Goal: Task Accomplishment & Management: Use online tool/utility

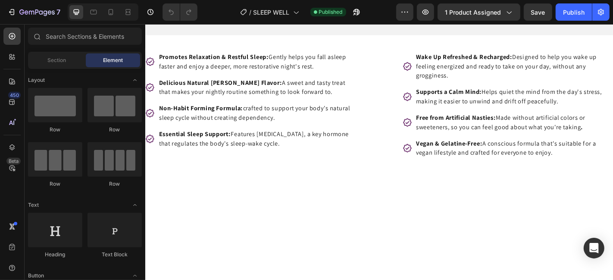
scroll to position [420, 0]
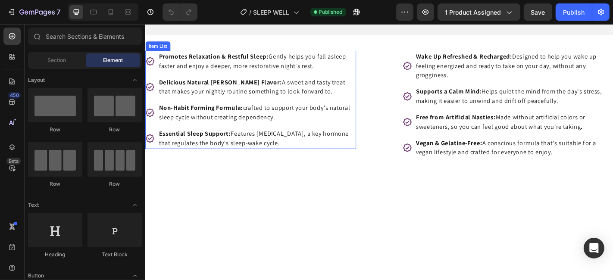
click at [328, 75] on span "Promotes Relaxation & Restful Sleep: Gently helps you fall asleep faster and en…" at bounding box center [263, 64] width 207 height 19
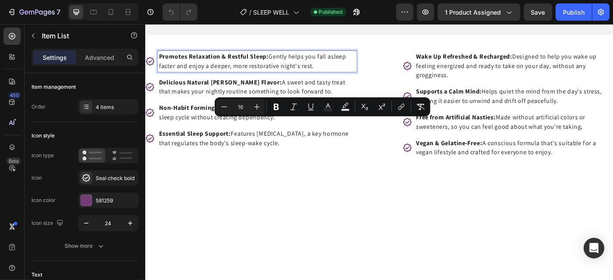
click at [336, 75] on p "Promotes Relaxation & Restful Sleep: Gently helps you fall asleep faster and en…" at bounding box center [268, 65] width 217 height 21
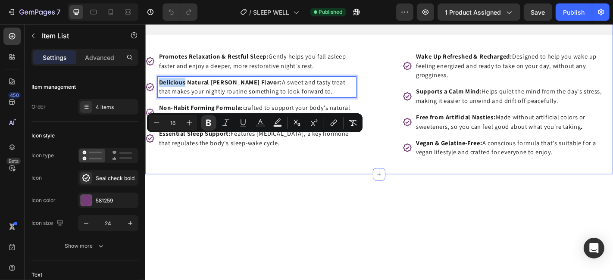
drag, startPoint x: 336, startPoint y: 137, endPoint x: 180, endPoint y: 115, distance: 157.5
click at [315, 104] on p "Delicious Natural [PERSON_NAME] Flavor: A sweet and tasty treat that makes your…" at bounding box center [268, 93] width 217 height 21
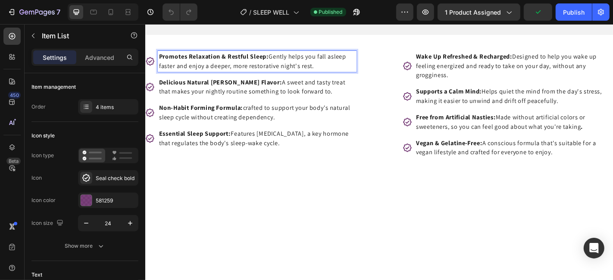
click at [341, 75] on p "Promotes Relaxation & Restful Sleep: Gently helps you fall asleep faster and en…" at bounding box center [268, 65] width 217 height 21
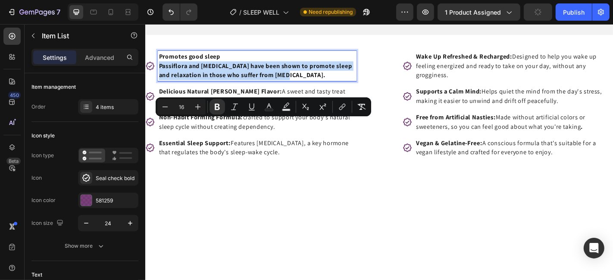
drag, startPoint x: 243, startPoint y: 144, endPoint x: 156, endPoint y: 137, distance: 86.4
click at [156, 87] on div "Promotes good sleep Passiflora and melatonin have been shown to promote sleep a…" at bounding box center [261, 70] width 233 height 34
click at [217, 109] on icon "Editor contextual toolbar" at bounding box center [217, 107] width 5 height 6
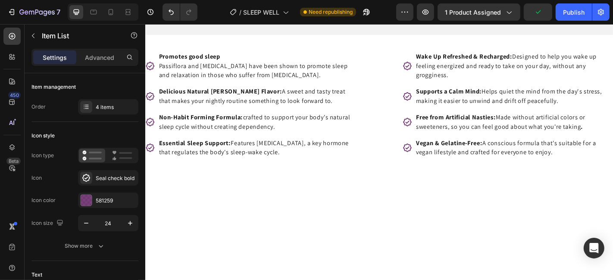
click at [159, 87] on div "Promotes good sleep Passiflora and melatonin have been shown to promote sleep a…" at bounding box center [268, 70] width 219 height 34
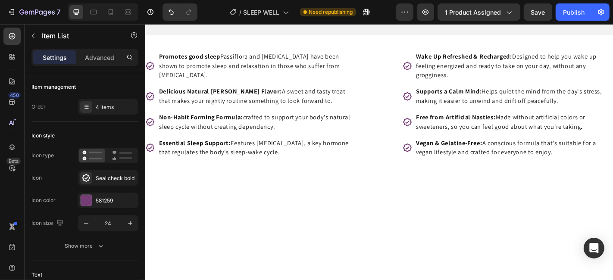
click at [225, 64] on strong "Promotes good sleep" at bounding box center [194, 59] width 68 height 9
click at [226, 64] on strong "Promotes good sleep" at bounding box center [194, 59] width 68 height 9
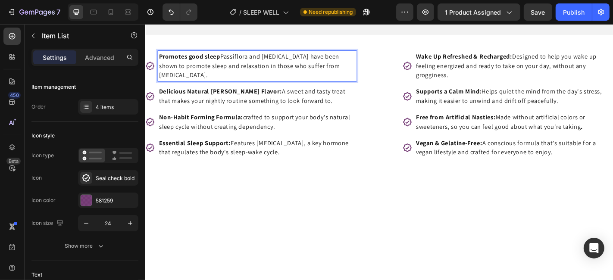
click at [271, 114] on p "Delicious Natural [PERSON_NAME] Flavor: A sweet and tasty treat that makes your…" at bounding box center [268, 104] width 217 height 21
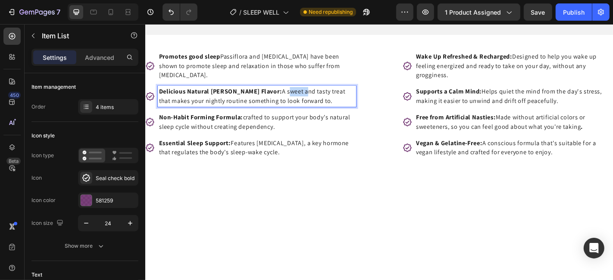
click at [271, 114] on p "Delicious Natural [PERSON_NAME] Flavor: A sweet and tasty treat that makes your…" at bounding box center [268, 104] width 217 height 21
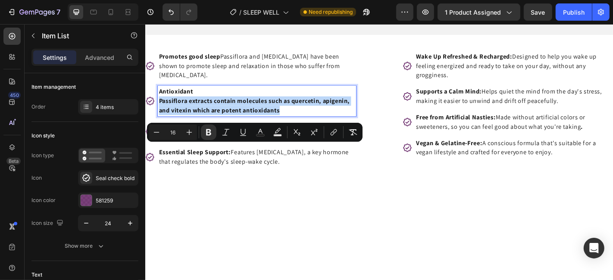
drag, startPoint x: 159, startPoint y: 162, endPoint x: 335, endPoint y: 181, distance: 176.5
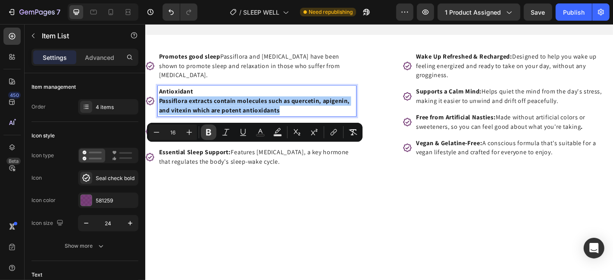
drag, startPoint x: 208, startPoint y: 126, endPoint x: 207, endPoint y: 132, distance: 6.1
click at [208, 127] on button "Bold" at bounding box center [209, 133] width 16 height 16
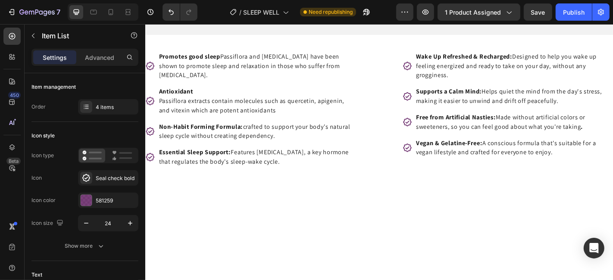
click at [158, 126] on div "Antioxidant Passiflora extracts contain molecules such as quercetin, apigenin, …" at bounding box center [261, 109] width 233 height 34
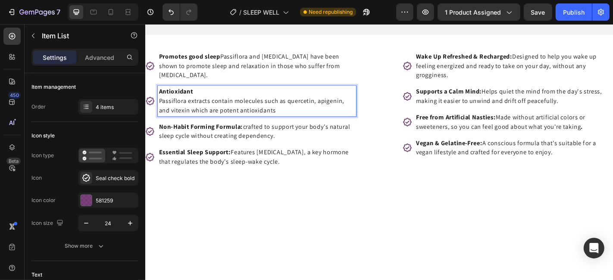
click at [160, 125] on p "Antioxidant Passiflora extracts contain molecules such as quercetin, apigenin, …" at bounding box center [268, 109] width 217 height 31
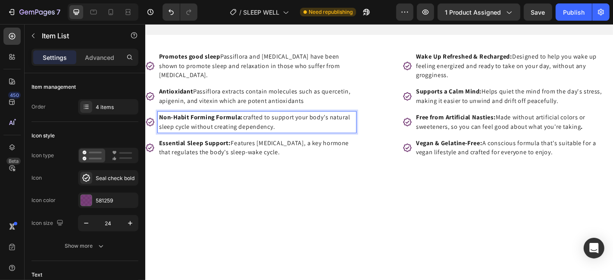
click at [320, 143] on p "Non-Habit Forming Formula: crafted to support your body's natural sleep cycle w…" at bounding box center [268, 132] width 217 height 21
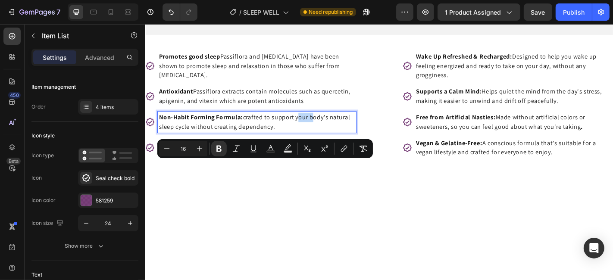
click at [320, 143] on p "Non-Habit Forming Formula: crafted to support your body's natural sleep cycle w…" at bounding box center [268, 132] width 217 height 21
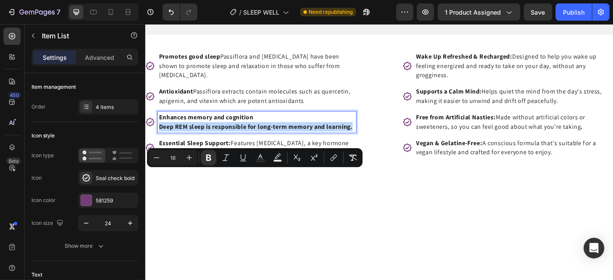
drag, startPoint x: 203, startPoint y: 197, endPoint x: 158, endPoint y: 190, distance: 45.8
click at [158, 144] on div "Enhances memory and cognition Deep REM sleep is responsible for long-term memor…" at bounding box center [261, 132] width 233 height 23
click at [208, 161] on icon "Editor contextual toolbar" at bounding box center [208, 158] width 5 height 6
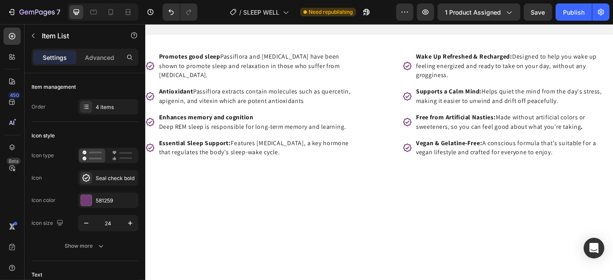
click at [160, 143] on p "Enhances memory and cognition Deep REM sleep is responsible for long-term memor…" at bounding box center [268, 132] width 217 height 21
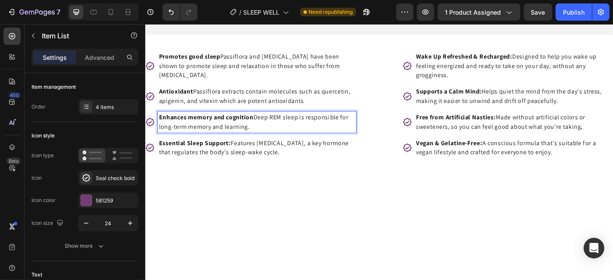
click at [264, 171] on p "Essential Sleep Support: Features [MEDICAL_DATA], a key hormone that regulates …" at bounding box center [268, 160] width 217 height 21
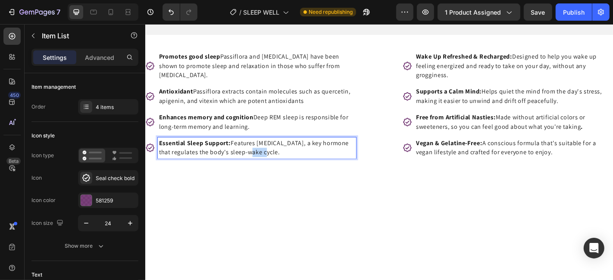
click at [264, 171] on p "Essential Sleep Support: Features [MEDICAL_DATA], a key hormone that regulates …" at bounding box center [268, 160] width 217 height 21
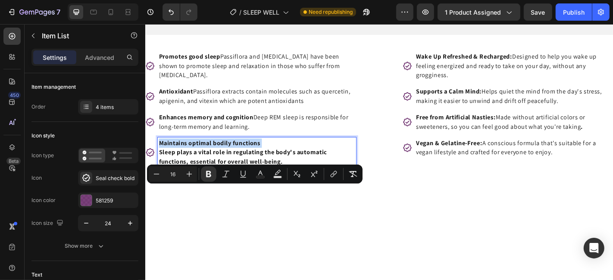
drag, startPoint x: 159, startPoint y: 220, endPoint x: 156, endPoint y: 201, distance: 19.3
click at [160, 181] on strong "Sleep plays a vital role in regulating the body's automatic functions, essentia…" at bounding box center [252, 170] width 185 height 19
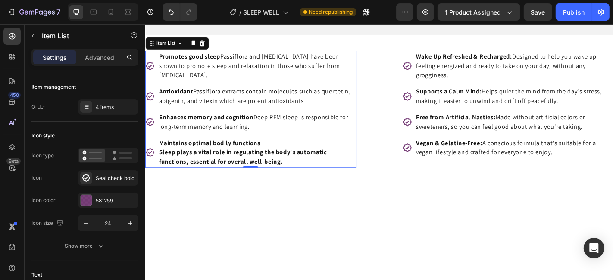
drag, startPoint x: 158, startPoint y: 219, endPoint x: 262, endPoint y: 231, distance: 104.9
click at [262, 183] on div "Maintains optimal bodily functions Sleep plays a vital role in regulating the b…" at bounding box center [261, 166] width 233 height 34
click at [304, 181] on p "Maintains optimal bodily functions Sleep plays a vital role in regulating the b…" at bounding box center [268, 165] width 217 height 31
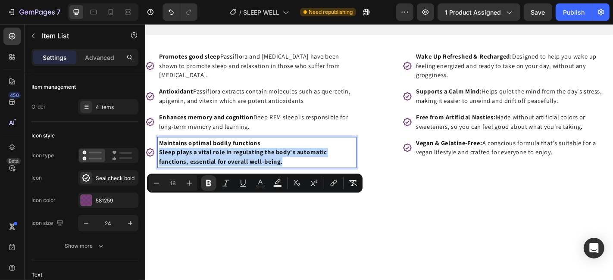
drag, startPoint x: 304, startPoint y: 230, endPoint x: 150, endPoint y: 221, distance: 154.5
click at [150, 183] on div "Maintains optimal bodily functions Sleep plays a vital role in regulating the b…" at bounding box center [261, 166] width 233 height 34
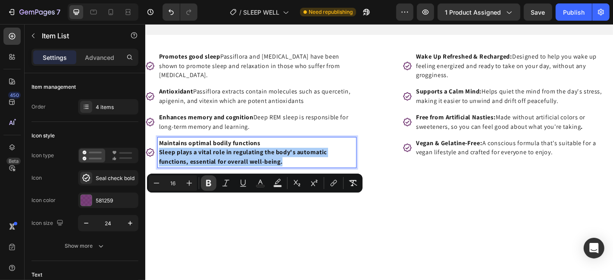
click at [204, 184] on icon "Editor contextual toolbar" at bounding box center [208, 183] width 9 height 9
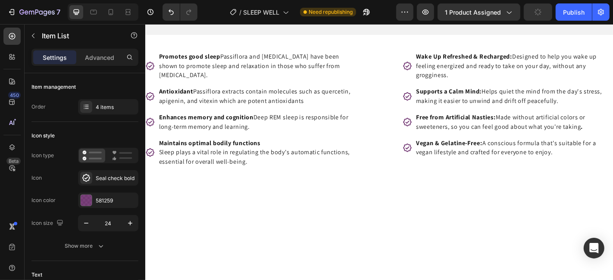
click at [161, 181] on p "Maintains optimal bodily functions Sleep plays a vital role in regulating the b…" at bounding box center [268, 165] width 217 height 31
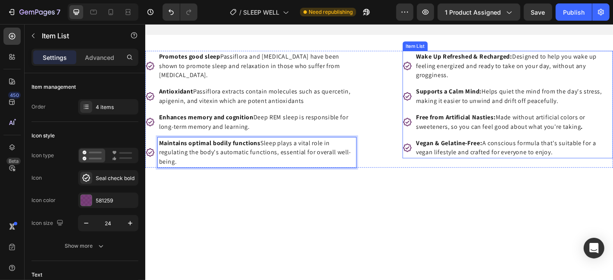
click at [530, 85] on span "Wake Up Refreshed & Recharged: Designed to help you wake up feeling energized a…" at bounding box center [544, 70] width 200 height 30
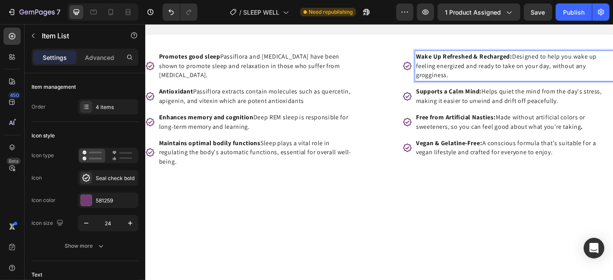
click at [501, 86] on p "Wake Up Refreshed & Recharged: Designed to help you wake up feeling energized a…" at bounding box center [552, 70] width 217 height 31
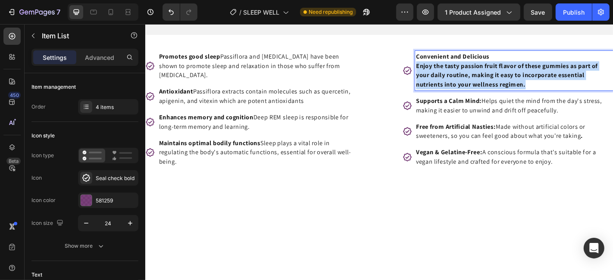
drag, startPoint x: 572, startPoint y: 159, endPoint x: 440, endPoint y: 135, distance: 133.5
click at [444, 96] on p "Convenient and Delicious Enjoy the tasty passion fruit flavor of these gummies …" at bounding box center [552, 75] width 217 height 41
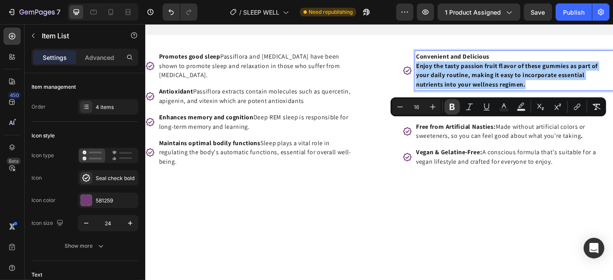
click at [455, 103] on icon "Editor contextual toolbar" at bounding box center [452, 107] width 9 height 9
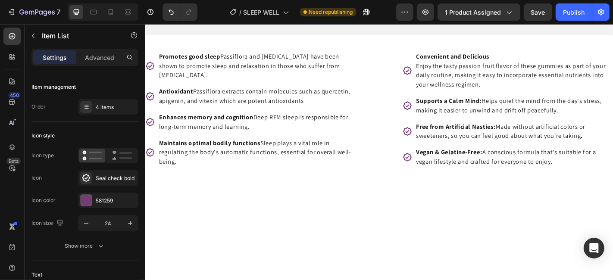
click at [443, 97] on div "Convenient and Delicious Enjoy the tasty passion fruit flavor of these gummies …" at bounding box center [552, 75] width 219 height 44
drag, startPoint x: 439, startPoint y: 136, endPoint x: 439, endPoint y: 128, distance: 7.3
click at [443, 97] on div "Convenient and Delicious Enjoy the tasty passion fruit flavor of these gummies …" at bounding box center [552, 75] width 219 height 44
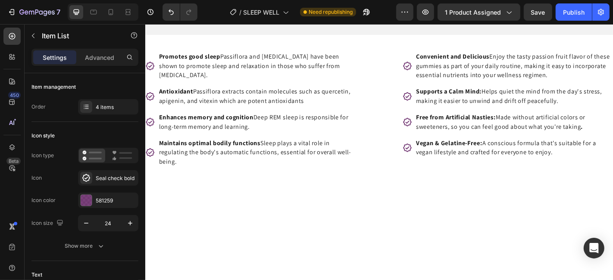
click at [523, 85] on span "Convenient and Delicious Enjoy the tasty passion fruit flavor of these gummies …" at bounding box center [551, 70] width 214 height 30
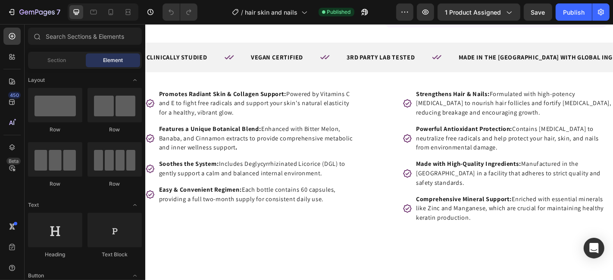
scroll to position [386, 0]
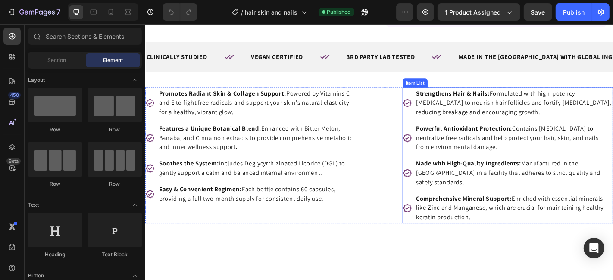
click at [422, 148] on div "Promotes Radiant Skin & Collagen Support: Powered by Vitamins C and E to fight …" at bounding box center [403, 169] width 517 height 150
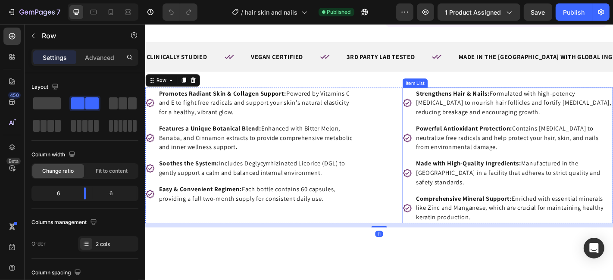
click at [437, 149] on div "Powerful Antioxidant Protection: Contains [MEDICAL_DATA] to neutralize free rad…" at bounding box center [545, 150] width 233 height 34
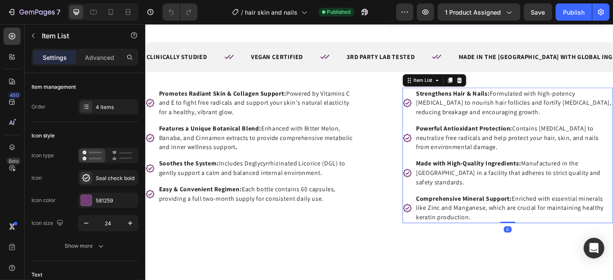
click at [490, 91] on div at bounding box center [492, 86] width 10 height 10
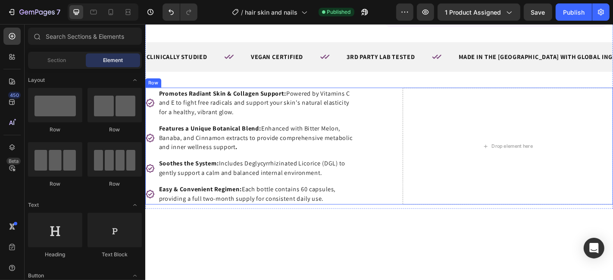
click at [429, 193] on div "Drop element here" at bounding box center [545, 158] width 233 height 129
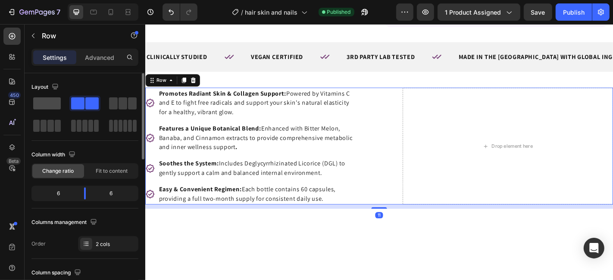
click at [54, 108] on span at bounding box center [47, 103] width 28 height 12
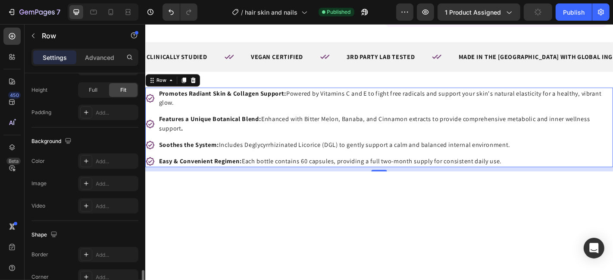
scroll to position [293, 0]
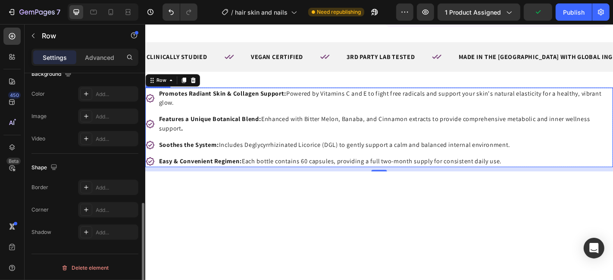
click at [354, 116] on p "Promotes Radiant Skin & Collagen Support: Powered by Vitamins C and E to fight …" at bounding box center [410, 106] width 501 height 21
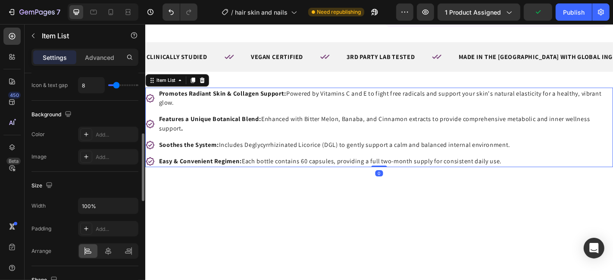
scroll to position [562, 0]
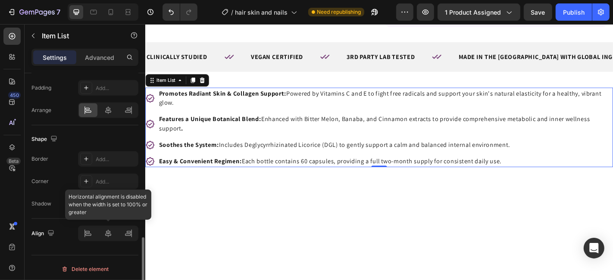
click at [104, 237] on div at bounding box center [108, 234] width 60 height 16
click at [107, 231] on div at bounding box center [108, 234] width 60 height 16
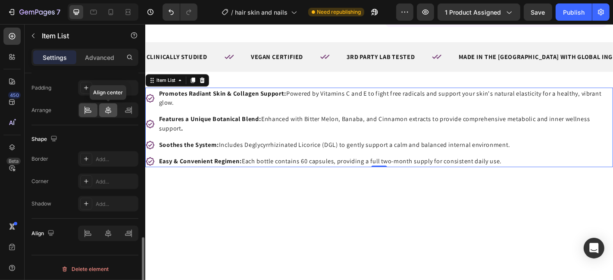
click at [109, 106] on icon at bounding box center [108, 110] width 6 height 8
click at [586, 182] on div "Promotes Radiant Skin & Collagen Support: Powered by Vitamins C and E to fight …" at bounding box center [403, 138] width 517 height 88
click at [590, 145] on p "Features a Unique Botanical Blend: Enhanced with Bitter Melon, Banaba, and Cinn…" at bounding box center [410, 134] width 501 height 21
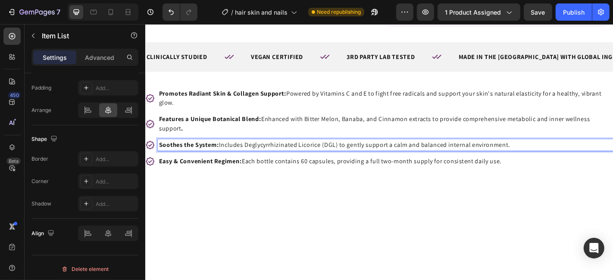
click at [578, 163] on p "Soothes the System: Includes Deglycyrrhizinated Licorice (DGL) to gently suppor…" at bounding box center [410, 158] width 501 height 10
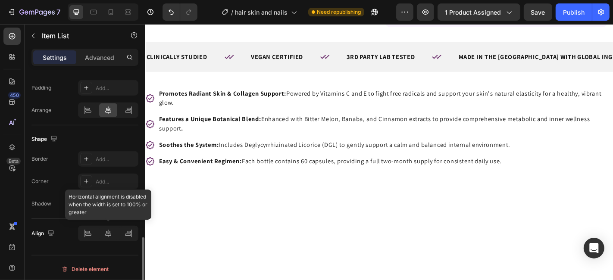
click at [107, 229] on div at bounding box center [108, 234] width 60 height 16
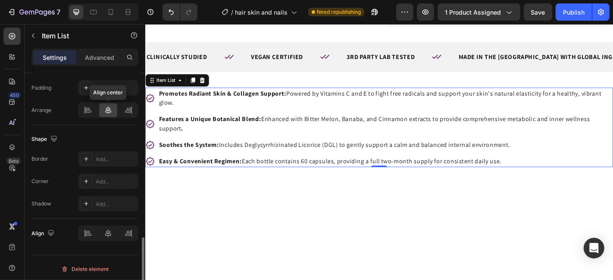
click at [109, 112] on icon at bounding box center [108, 110] width 9 height 9
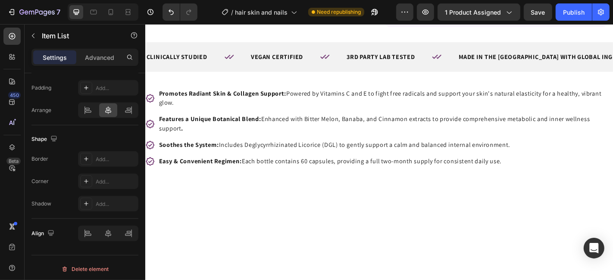
click at [284, 182] on div "Promotes Radiant Skin & Collagen Support: Powered by Vitamins C and E to fight …" at bounding box center [403, 138] width 517 height 88
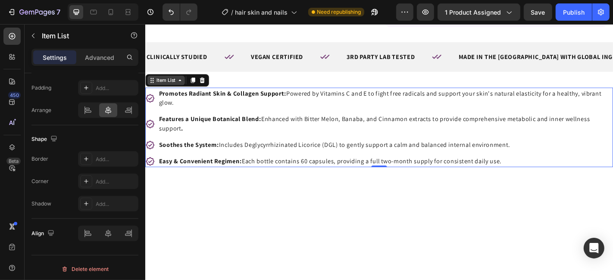
click at [167, 90] on div "Item List" at bounding box center [168, 86] width 24 height 8
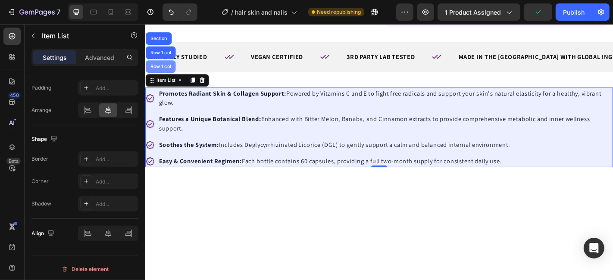
click at [164, 74] on div "Row 1 col" at bounding box center [162, 71] width 26 height 5
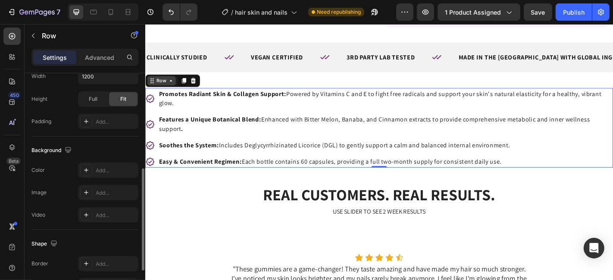
scroll to position [216, 0]
click at [159, 92] on div "Row" at bounding box center [162, 86] width 31 height 10
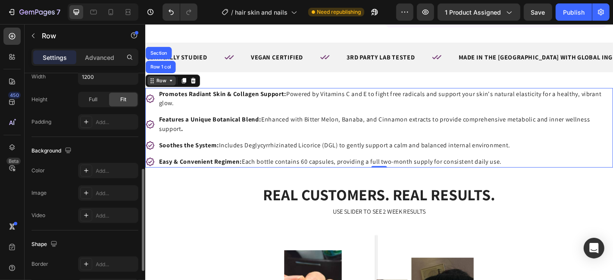
click at [163, 92] on div "Row" at bounding box center [162, 86] width 31 height 10
click at [164, 90] on div "Row" at bounding box center [163, 87] width 14 height 8
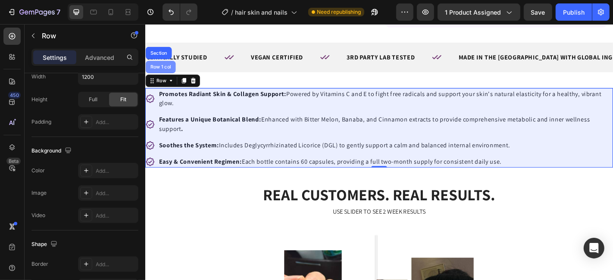
click at [166, 78] on div "Row 1 col" at bounding box center [161, 72] width 33 height 14
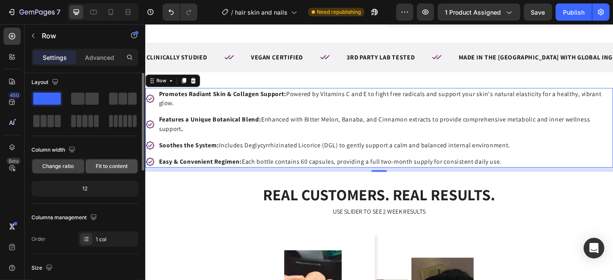
scroll to position [0, 0]
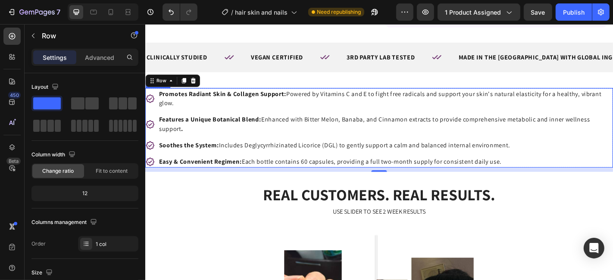
click at [287, 106] on strong "Promotes Radiant Skin & Collagen Support:" at bounding box center [230, 101] width 141 height 9
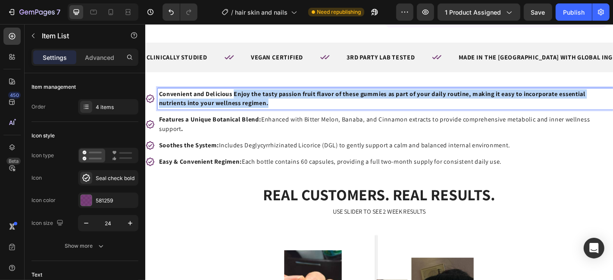
drag, startPoint x: 243, startPoint y: 166, endPoint x: 295, endPoint y: 175, distance: 52.5
click at [295, 117] on p "Convenient and Delicious Enjoy the tasty passion fruit flavor of these gummies …" at bounding box center [410, 106] width 501 height 21
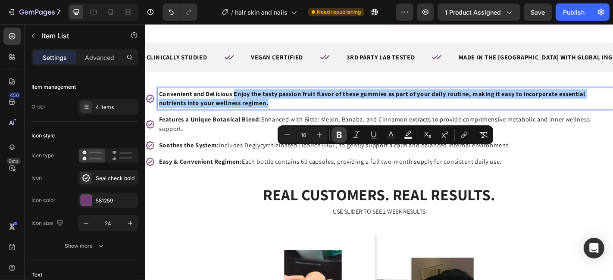
click at [342, 139] on icon "Editor contextual toolbar" at bounding box center [339, 135] width 9 height 9
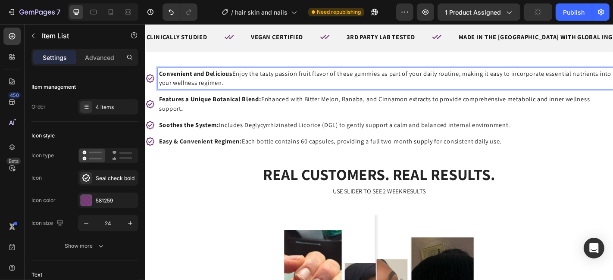
scroll to position [409, 0]
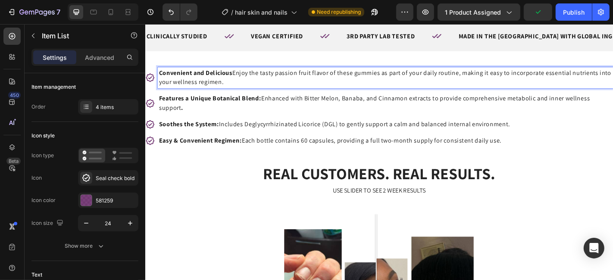
click at [211, 122] on p "Features a Unique Botanical Blend: Enhanced with Bitter Melon, Banaba, and Cinn…" at bounding box center [410, 111] width 501 height 21
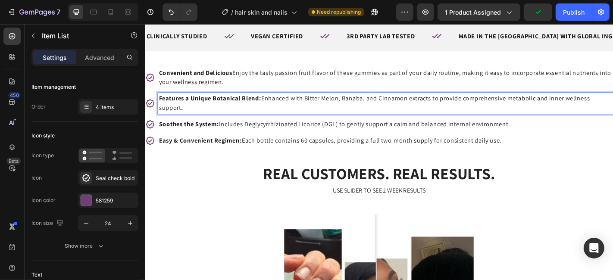
click at [211, 122] on p "Features a Unique Botanical Blend: Enhanced with Bitter Melon, Banaba, and Cinn…" at bounding box center [410, 111] width 501 height 21
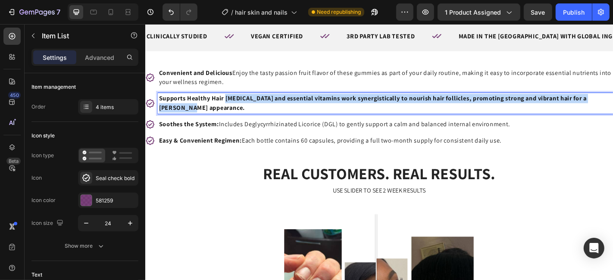
drag, startPoint x: 235, startPoint y: 168, endPoint x: 240, endPoint y: 179, distance: 11.9
click at [240, 122] on p "Supports Healthy Hair [MEDICAL_DATA] and essential vitamins work synergisticall…" at bounding box center [410, 111] width 501 height 21
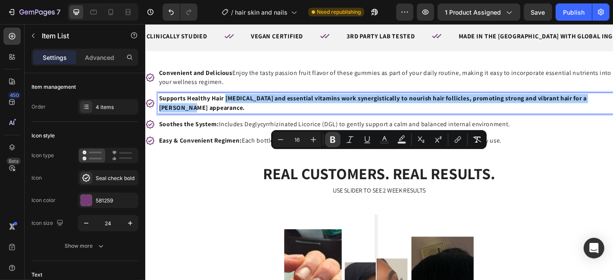
click at [335, 145] on button "Bold" at bounding box center [333, 140] width 16 height 16
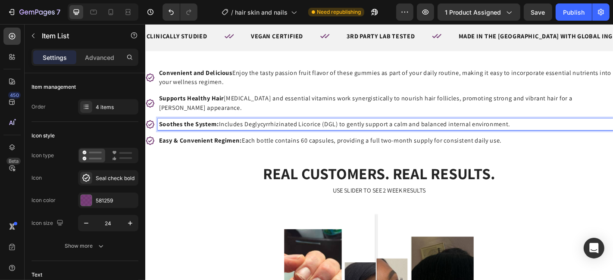
click at [293, 140] on p "Soothes the System: Includes Deglycyrrhizinated Licorice (DGL) to gently suppor…" at bounding box center [410, 135] width 501 height 10
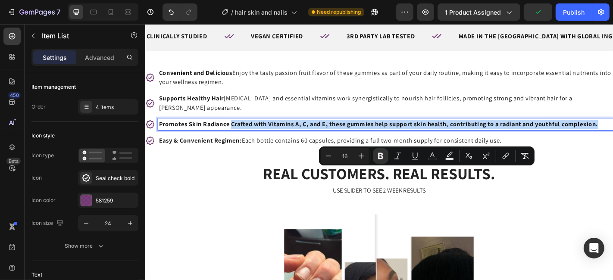
drag, startPoint x: 240, startPoint y: 189, endPoint x: 661, endPoint y: 193, distance: 421.0
click at [381, 157] on icon "Editor contextual toolbar" at bounding box center [380, 156] width 5 height 6
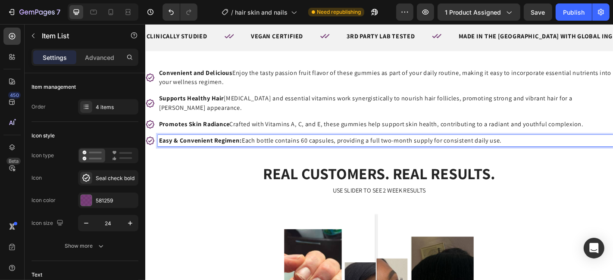
click at [295, 158] on p "Easy & Convenient Regimen: Each bottle contains 60 capsules, providing a full t…" at bounding box center [410, 153] width 501 height 10
click at [211, 157] on strong "Beautiful Nails The combination of Zinc and Collagen helps nail strength and re…" at bounding box center [343, 152] width 367 height 9
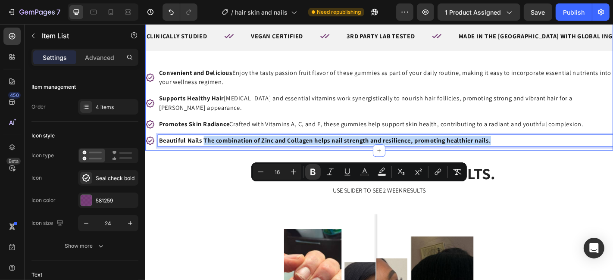
drag, startPoint x: 211, startPoint y: 206, endPoint x: 591, endPoint y: 213, distance: 380.1
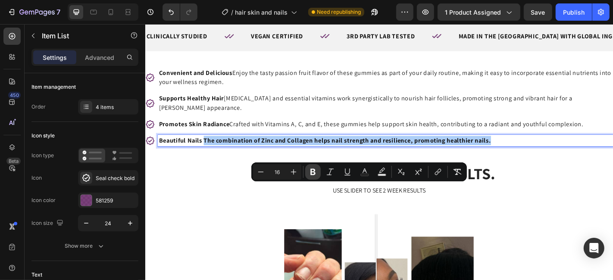
click at [319, 174] on button "Bold" at bounding box center [313, 172] width 16 height 16
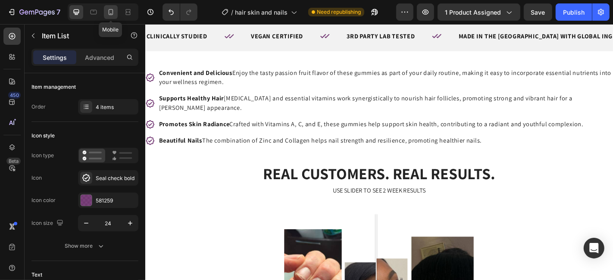
click at [109, 9] on icon at bounding box center [111, 12] width 5 height 6
type input "13"
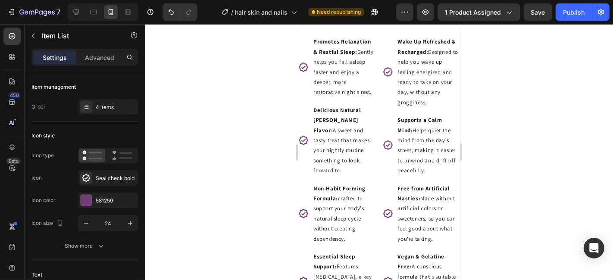
scroll to position [627, 0]
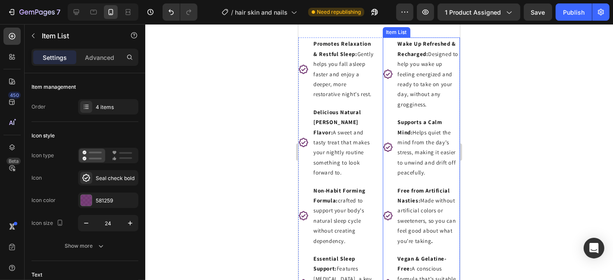
click at [390, 80] on div "Wake Up Refreshed & Recharged: Designed to help you wake up feeling energized a…" at bounding box center [421, 73] width 78 height 73
drag, startPoint x: 441, startPoint y: 56, endPoint x: 435, endPoint y: 64, distance: 10.2
click at [442, 32] on icon at bounding box center [445, 28] width 7 height 7
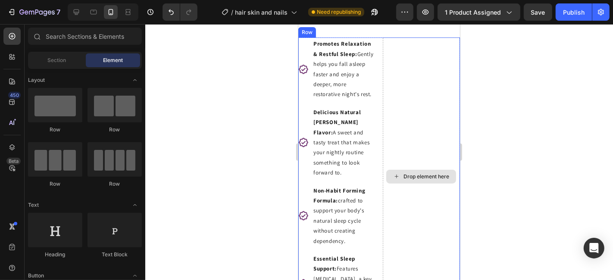
click at [385, 95] on div "Drop element here" at bounding box center [421, 176] width 78 height 278
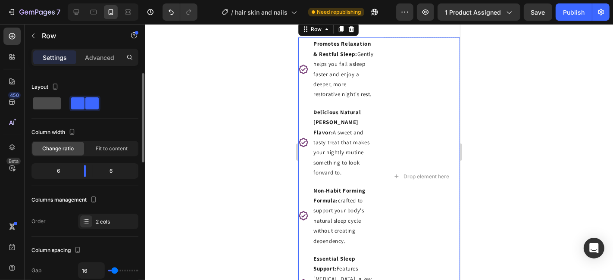
click at [54, 103] on span at bounding box center [47, 103] width 28 height 12
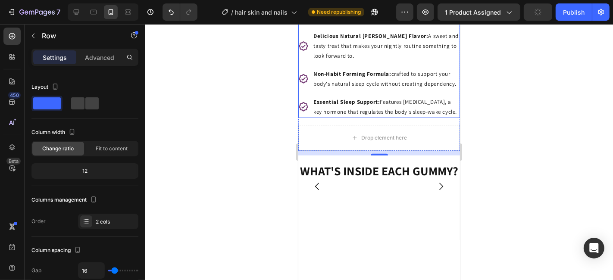
scroll to position [682, 0]
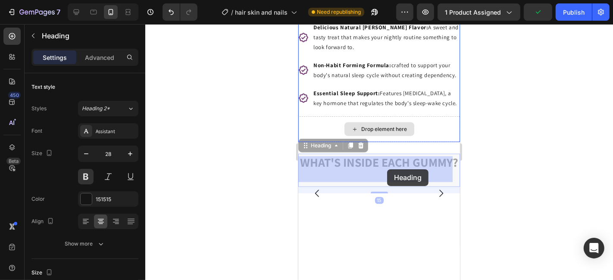
drag, startPoint x: 376, startPoint y: 207, endPoint x: 387, endPoint y: 169, distance: 39.4
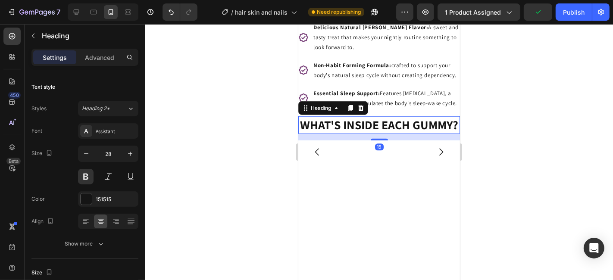
click at [404, 108] on p "Essential Sleep Support: Features [MEDICAL_DATA], a key hormone that regulates …" at bounding box center [385, 98] width 145 height 20
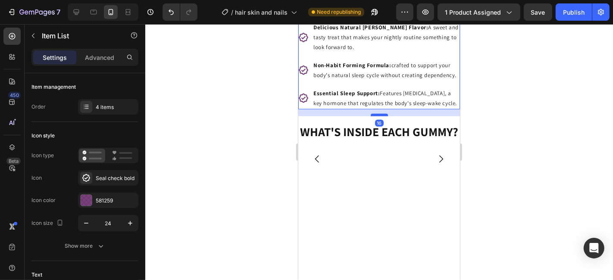
drag, startPoint x: 377, startPoint y: 147, endPoint x: 377, endPoint y: 154, distance: 6.9
click at [377, 116] on div at bounding box center [378, 114] width 17 height 3
type input "100%"
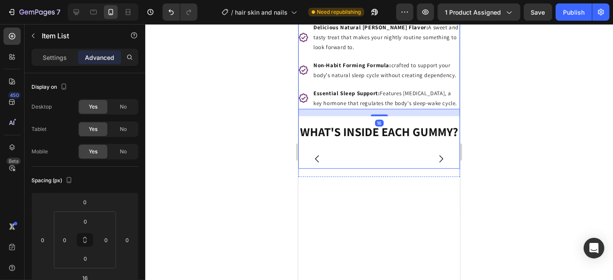
click at [375, 168] on div "Promotes Relaxation & Restful Sleep: Gently helps you fall asleep faster and en…" at bounding box center [379, 75] width 162 height 186
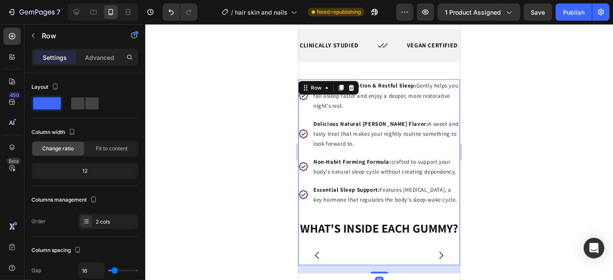
scroll to position [585, 0]
click at [76, 7] on div at bounding box center [76, 12] width 14 height 14
type input "119"
type input "1200"
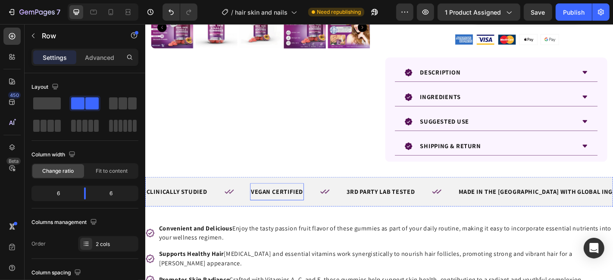
scroll to position [374, 0]
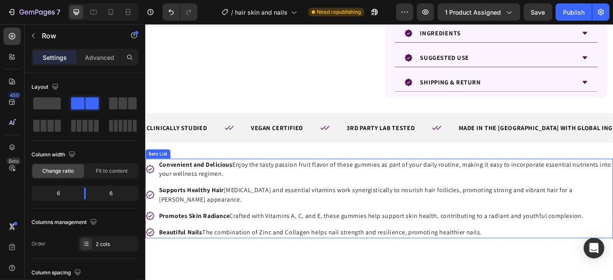
click at [250, 190] on p "Convenient and Delicious Enjoy the tasty passion fruit flavor of these gummies …" at bounding box center [410, 184] width 501 height 21
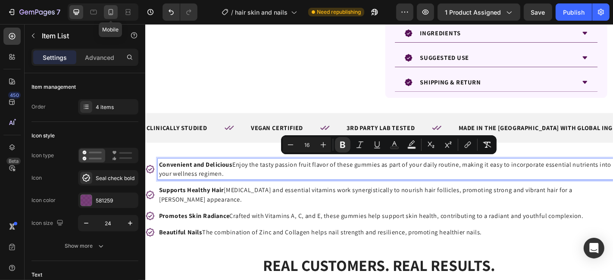
click at [109, 10] on div "Mobile" at bounding box center [103, 11] width 71 height 17
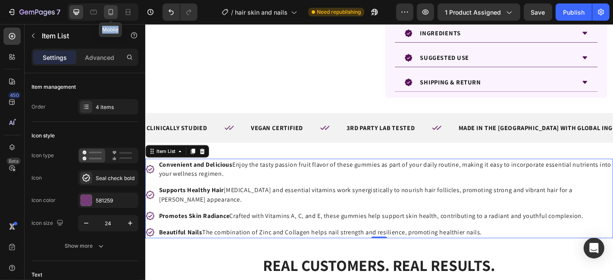
click at [111, 12] on icon at bounding box center [110, 12] width 9 height 9
type input "13"
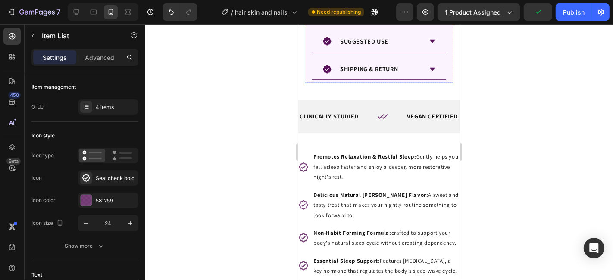
scroll to position [558, 0]
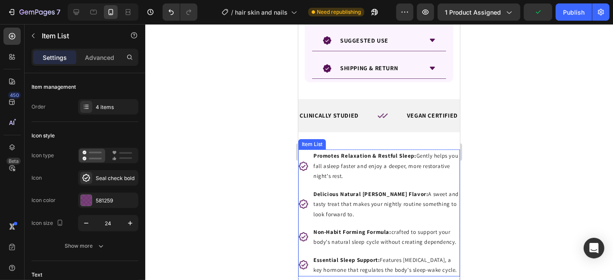
click at [374, 162] on p "Promotes Relaxation & Restful Sleep: Gently helps you fall asleep faster and en…" at bounding box center [385, 165] width 145 height 30
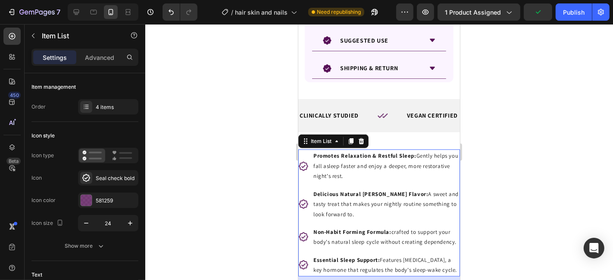
click at [374, 162] on p "Promotes Relaxation & Restful Sleep: Gently helps you fall asleep faster and en…" at bounding box center [385, 165] width 145 height 30
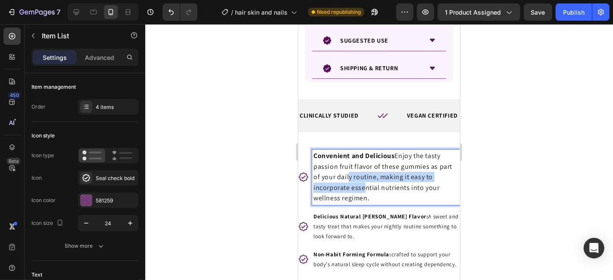
drag, startPoint x: 362, startPoint y: 181, endPoint x: 348, endPoint y: 160, distance: 25.1
click at [348, 161] on p "Convenient and Delicious Enjoy the tasty passion fruit flavor of these gummies …" at bounding box center [385, 176] width 145 height 53
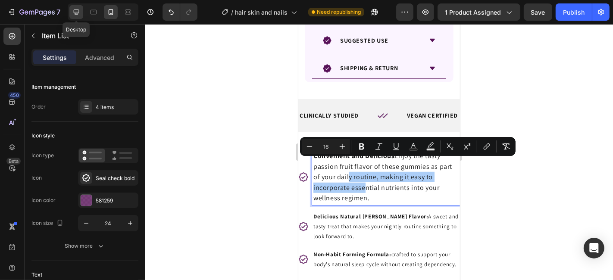
click at [71, 13] on div at bounding box center [76, 12] width 14 height 14
type input "16"
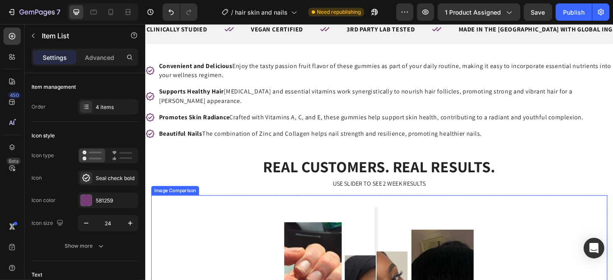
scroll to position [421, 0]
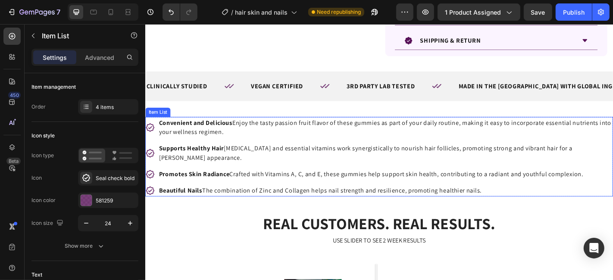
click at [283, 163] on div "Supports Healthy Hair [MEDICAL_DATA] and essential vitamins work synergisticall…" at bounding box center [410, 166] width 503 height 23
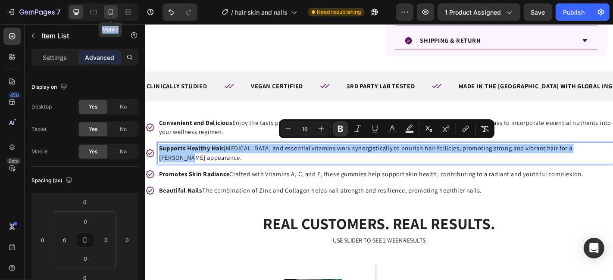
click at [106, 5] on div at bounding box center [111, 12] width 14 height 14
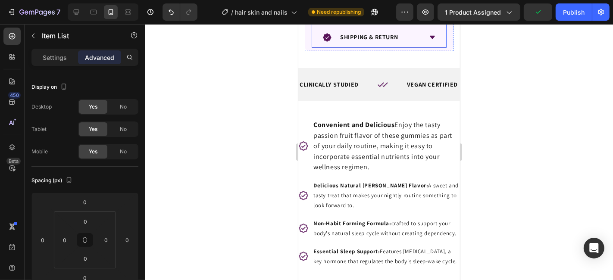
scroll to position [601, 0]
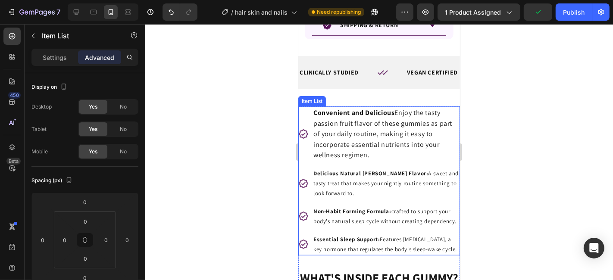
click at [377, 171] on p "Delicious Natural [PERSON_NAME] Flavor: A sweet and tasty treat that makes your…" at bounding box center [385, 183] width 145 height 30
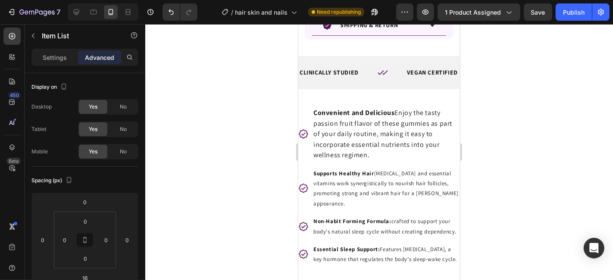
drag, startPoint x: 345, startPoint y: 188, endPoint x: 314, endPoint y: 159, distance: 42.7
click at [352, 190] on p "Supports Healthy Hair [MEDICAL_DATA] and essential vitamins work synergisticall…" at bounding box center [385, 188] width 145 height 41
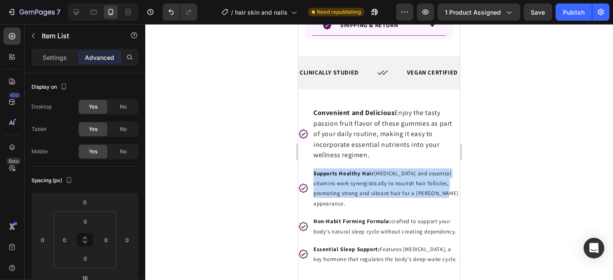
drag, startPoint x: 352, startPoint y: 190, endPoint x: 303, endPoint y: 154, distance: 61.3
click at [303, 167] on div "Supports Healthy Hair [MEDICAL_DATA] and essential vitamins work synergisticall…" at bounding box center [379, 188] width 162 height 43
click at [358, 189] on p "Supports Healthy Hair [MEDICAL_DATA] and essential vitamins work synergisticall…" at bounding box center [385, 188] width 145 height 41
drag, startPoint x: 351, startPoint y: 191, endPoint x: 313, endPoint y: 159, distance: 50.4
click at [313, 168] on p "Supports Healthy Hair [MEDICAL_DATA] and essential vitamins work synergisticall…" at bounding box center [385, 188] width 145 height 41
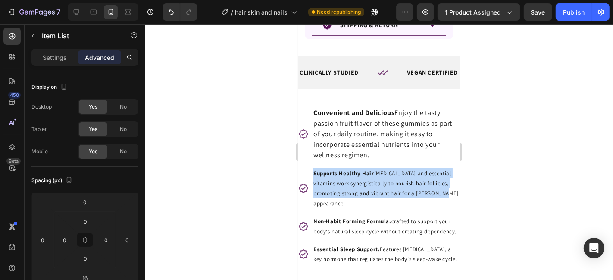
click at [347, 168] on p "Supports Healthy Hair [MEDICAL_DATA] and essential vitamins work synergisticall…" at bounding box center [385, 188] width 145 height 41
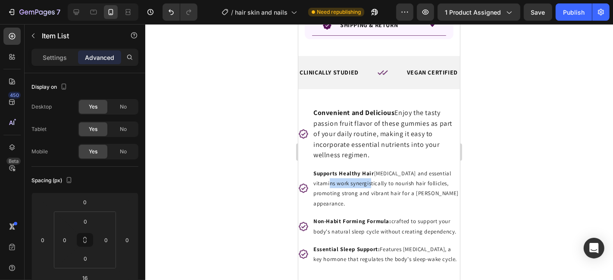
click at [347, 168] on p "Supports Healthy Hair [MEDICAL_DATA] and essential vitamins work synergisticall…" at bounding box center [385, 188] width 145 height 41
click at [371, 129] on span "Convenient and Delicious Enjoy the tasty passion fruit flavor of these gummies …" at bounding box center [382, 133] width 139 height 51
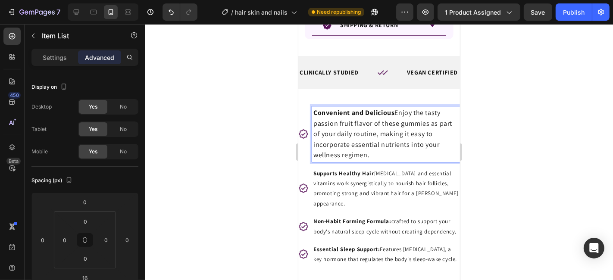
click at [371, 133] on span "Convenient and Delicious Enjoy the tasty passion fruit flavor of these gummies …" at bounding box center [382, 133] width 139 height 51
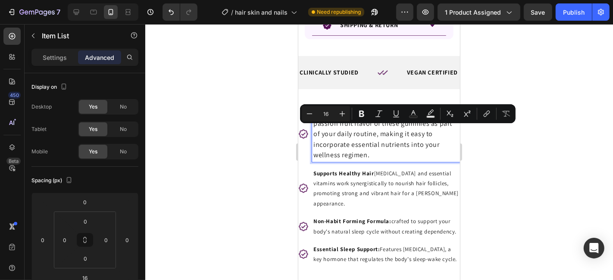
type input "13"
click at [349, 194] on p "Supports Healthy Hair [MEDICAL_DATA] and essential vitamins work synergisticall…" at bounding box center [385, 188] width 145 height 41
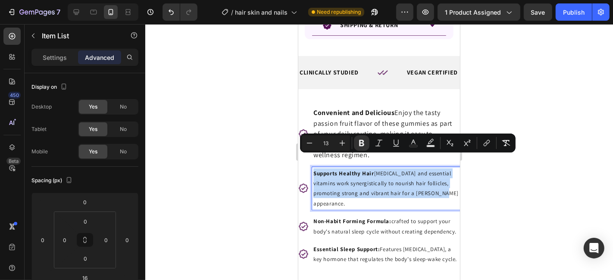
drag, startPoint x: 346, startPoint y: 188, endPoint x: 312, endPoint y: 162, distance: 42.3
click at [313, 168] on p "Supports Healthy Hair [MEDICAL_DATA] and essential vitamins work synergisticall…" at bounding box center [385, 188] width 145 height 41
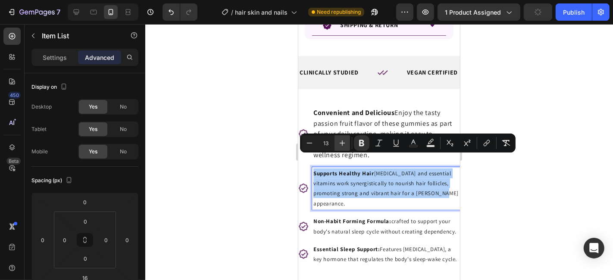
click at [343, 147] on icon "Editor contextual toolbar" at bounding box center [342, 143] width 9 height 9
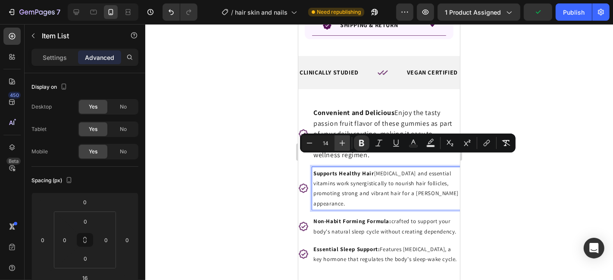
click at [343, 147] on icon "Editor contextual toolbar" at bounding box center [342, 143] width 9 height 9
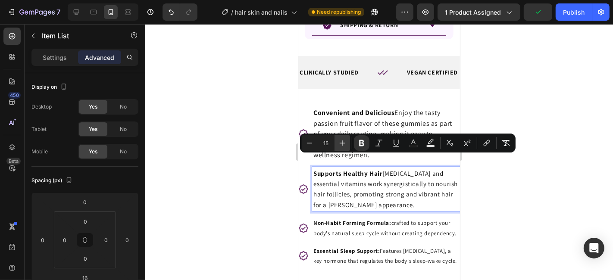
click at [343, 147] on icon "Editor contextual toolbar" at bounding box center [342, 143] width 9 height 9
type input "16"
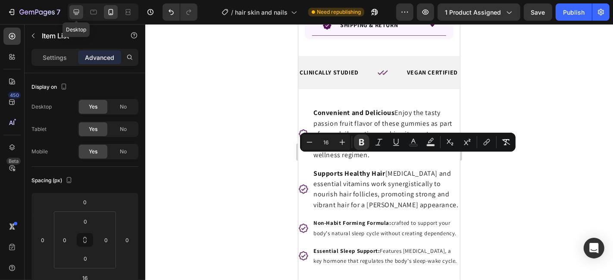
click at [80, 12] on icon at bounding box center [76, 12] width 9 height 9
type input "0"
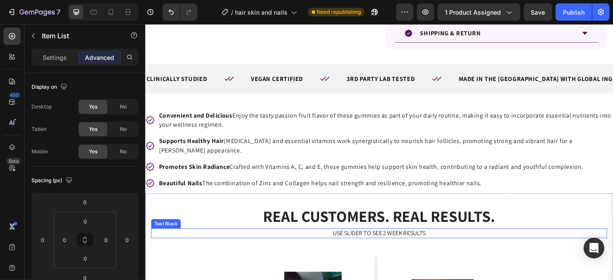
scroll to position [423, 0]
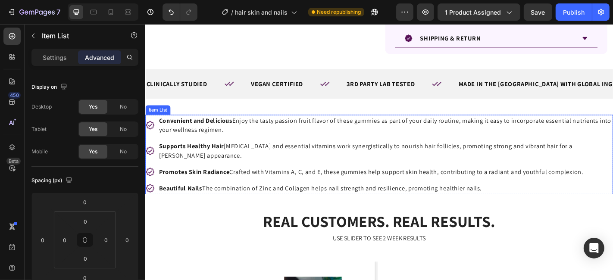
click at [283, 182] on p "Promotes Skin Radiance Crafted with Vitamins A, C, and E, these gummies help su…" at bounding box center [410, 187] width 501 height 10
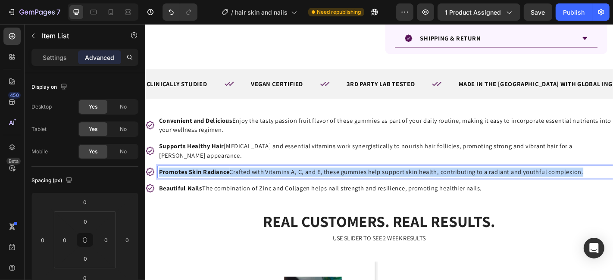
copy p "Promotes Skin Radiance Crafted with Vitamins A, C, and E, these gummies help su…"
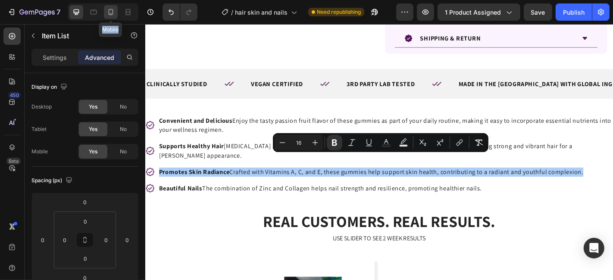
click at [113, 10] on icon at bounding box center [110, 12] width 9 height 9
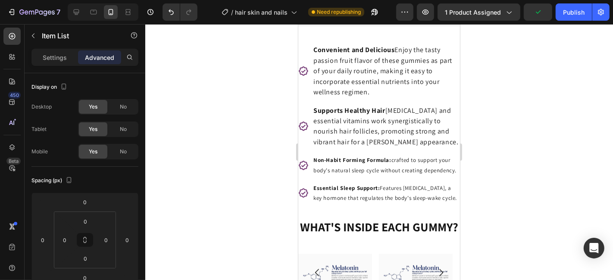
scroll to position [666, 0]
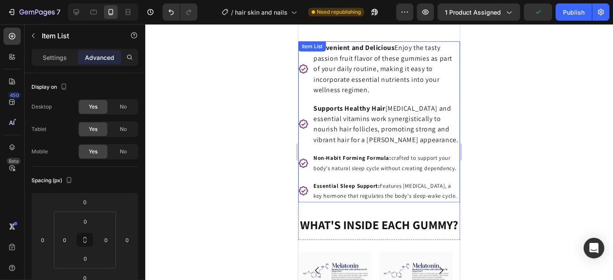
click at [360, 159] on p "Non-Habit Forming Formula: crafted to support your body's natural sleep cycle w…" at bounding box center [385, 163] width 145 height 20
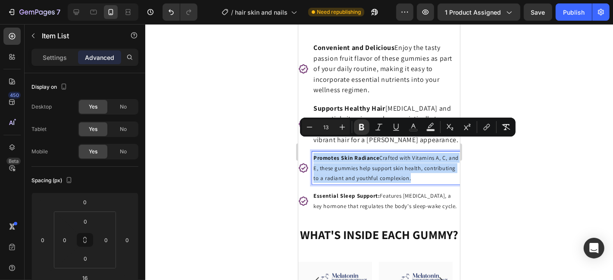
drag, startPoint x: 443, startPoint y: 165, endPoint x: 310, endPoint y: 136, distance: 135.9
click at [310, 136] on div "Convenient and Delicious Enjoy the tasty passion fruit flavor of these gummies …" at bounding box center [379, 126] width 162 height 171
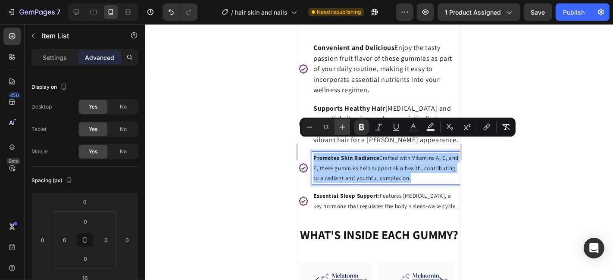
click at [341, 123] on icon "Editor contextual toolbar" at bounding box center [342, 127] width 9 height 9
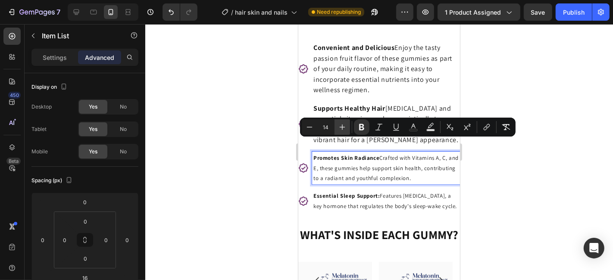
click at [341, 123] on icon "Editor contextual toolbar" at bounding box center [342, 127] width 9 height 9
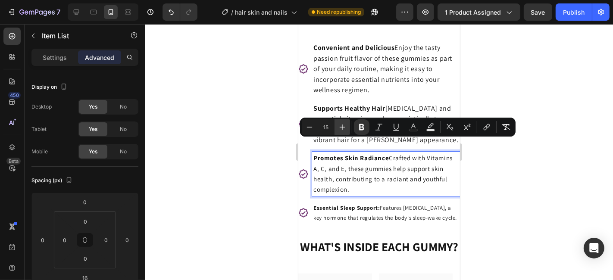
click at [341, 123] on icon "Editor contextual toolbar" at bounding box center [342, 127] width 9 height 9
type input "16"
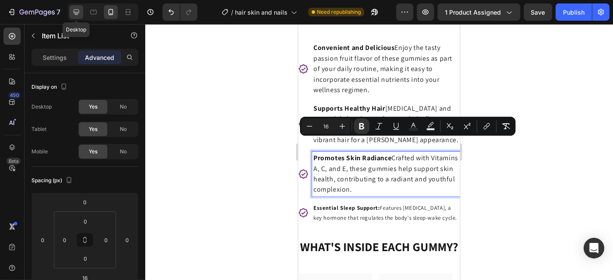
click at [74, 12] on icon at bounding box center [77, 12] width 6 height 6
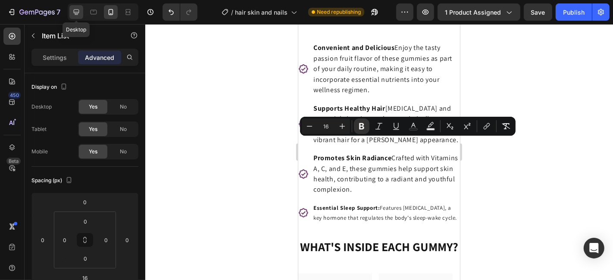
type input "0"
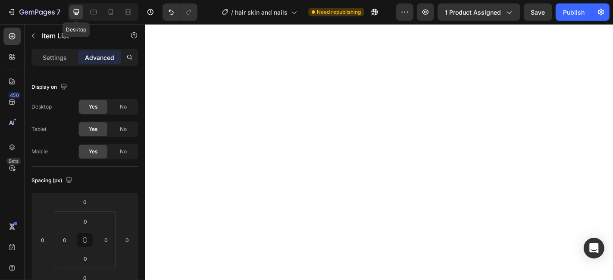
scroll to position [700, 0]
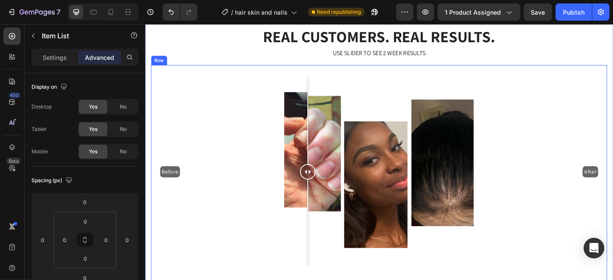
click at [324, 113] on div "Before After" at bounding box center [403, 187] width 491 height 211
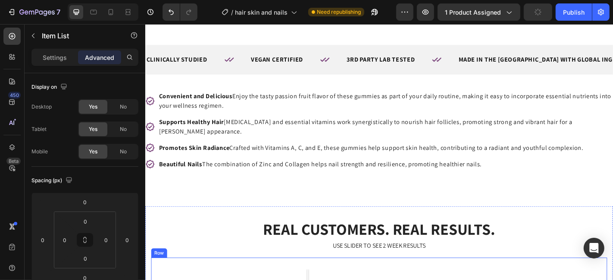
scroll to position [509, 0]
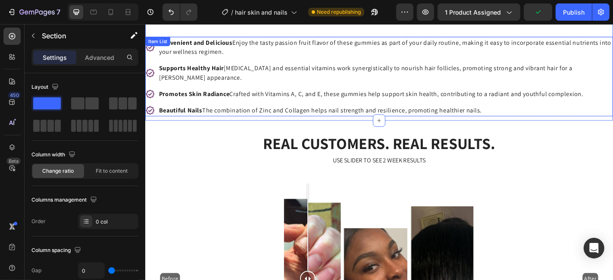
click at [353, 114] on p "Beautiful Nails The combination of Zinc and Collagen helps nail strength and re…" at bounding box center [410, 119] width 501 height 10
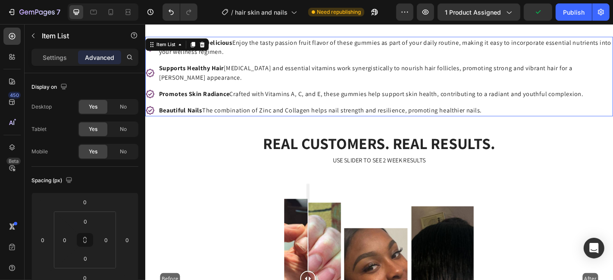
click at [353, 114] on p "Beautiful Nails The combination of Zinc and Collagen helps nail strength and re…" at bounding box center [410, 119] width 501 height 10
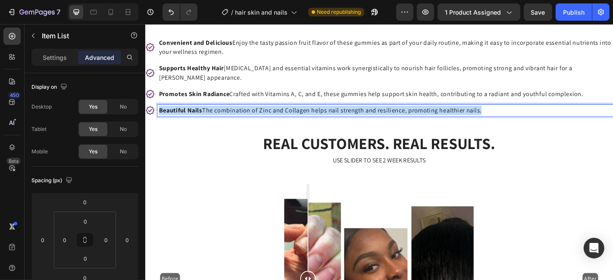
copy p "Beautiful Nails The combination of Zinc and Collagen helps nail strength and re…"
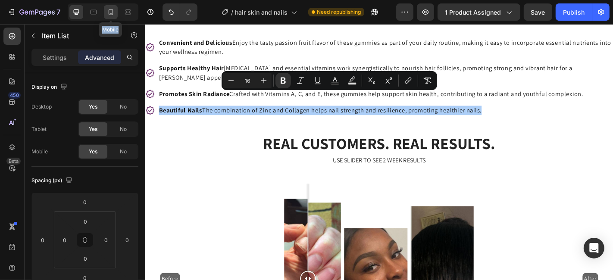
click at [112, 9] on icon at bounding box center [111, 12] width 5 height 6
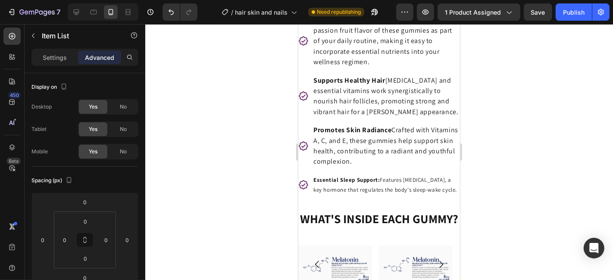
scroll to position [712, 0]
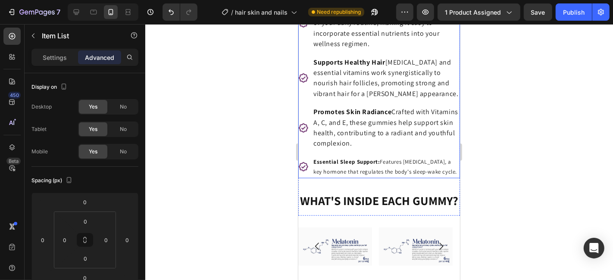
click at [359, 158] on strong "Essential Sleep Support:" at bounding box center [346, 161] width 66 height 7
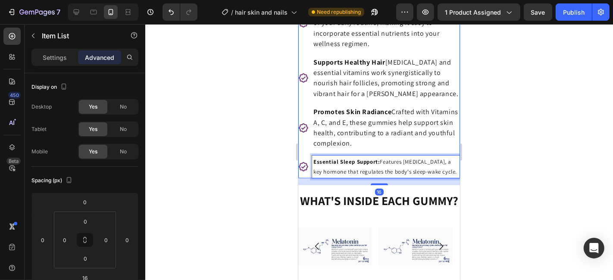
click at [359, 158] on strong "Essential Sleep Support:" at bounding box center [346, 161] width 66 height 7
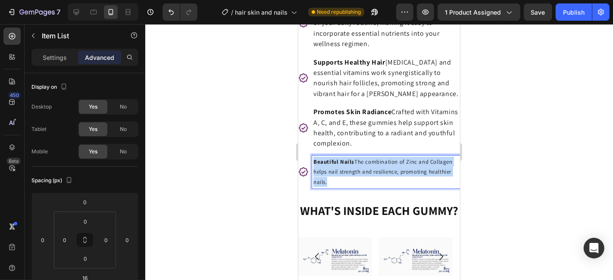
drag, startPoint x: 384, startPoint y: 168, endPoint x: 306, endPoint y: 142, distance: 82.7
click at [306, 155] on div "Beautiful Nails The combination of Zinc and Collagen helps nail strength and re…" at bounding box center [379, 171] width 162 height 33
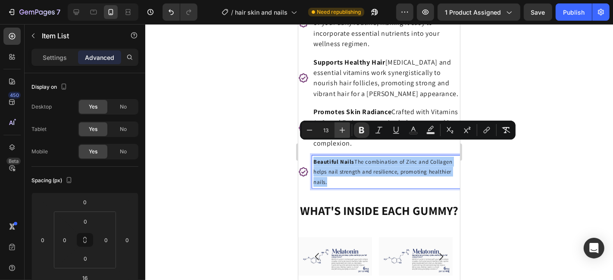
click at [342, 128] on icon "Editor contextual toolbar" at bounding box center [342, 130] width 9 height 9
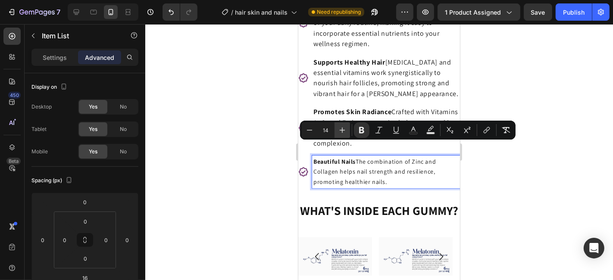
click at [342, 128] on icon "Editor contextual toolbar" at bounding box center [342, 130] width 9 height 9
click at [342, 128] on icon "Editor contextual toolbar" at bounding box center [343, 131] width 6 height 6
type input "16"
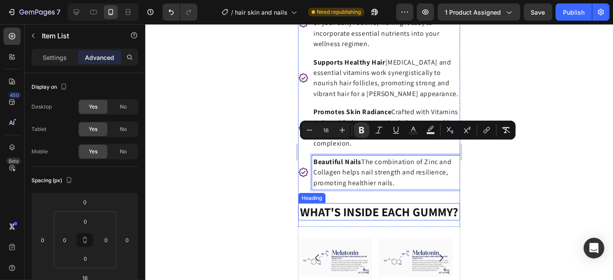
click at [355, 225] on div "WHAT'S INSIDE EACH GUMMY? Heading" at bounding box center [379, 215] width 162 height 24
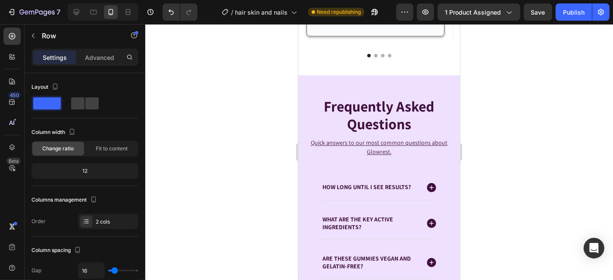
scroll to position [1455, 0]
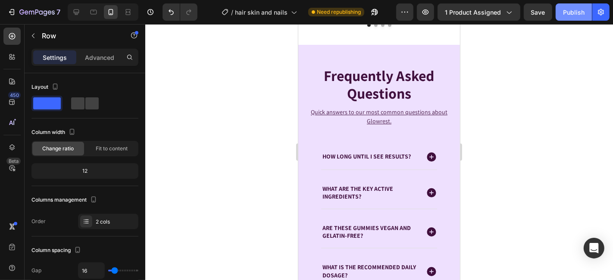
click at [572, 15] on div "Publish" at bounding box center [574, 12] width 22 height 9
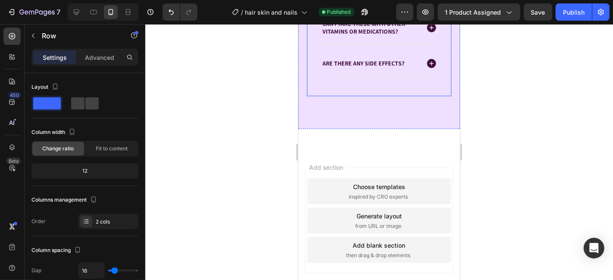
scroll to position [1757, 0]
